Goal: Information Seeking & Learning: Find specific fact

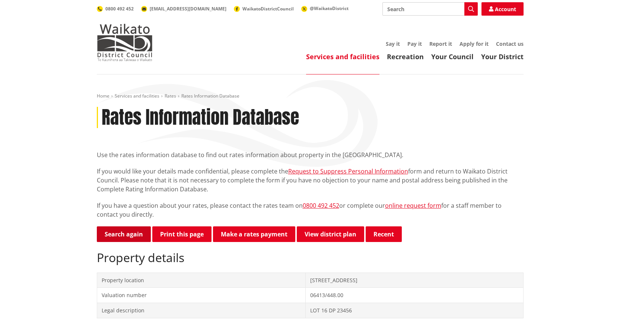
click at [130, 234] on link "Search again" at bounding box center [124, 234] width 54 height 16
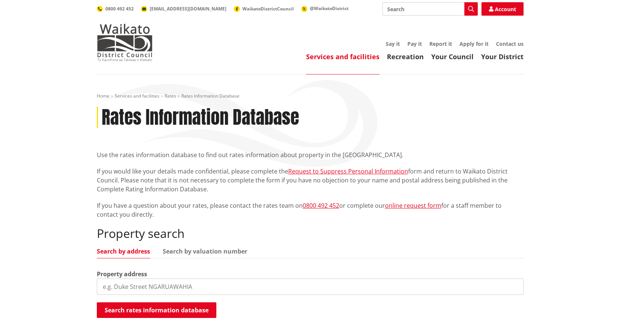
click at [174, 284] on input "search" at bounding box center [310, 287] width 427 height 16
type input "22b uenuku avenue"
click at [200, 308] on button "Search rates information database" at bounding box center [157, 310] width 120 height 16
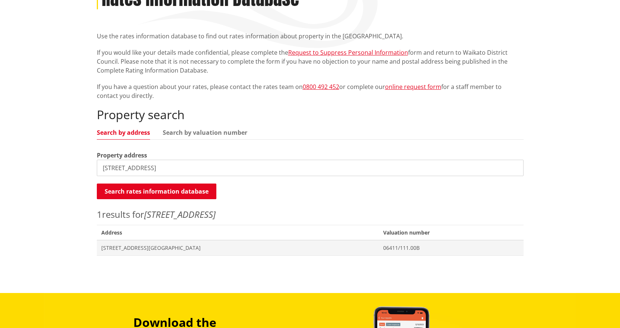
scroll to position [149, 0]
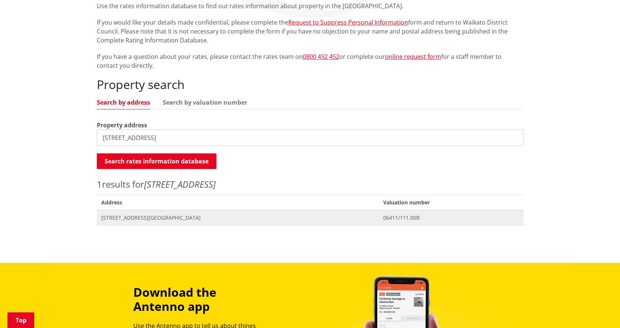
click at [146, 214] on span "Address 22B Uenuku Avenue RAGLAN" at bounding box center [238, 217] width 282 height 15
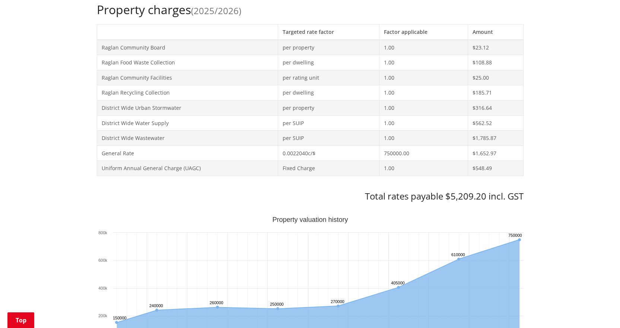
scroll to position [335, 0]
